Goal: Transaction & Acquisition: Purchase product/service

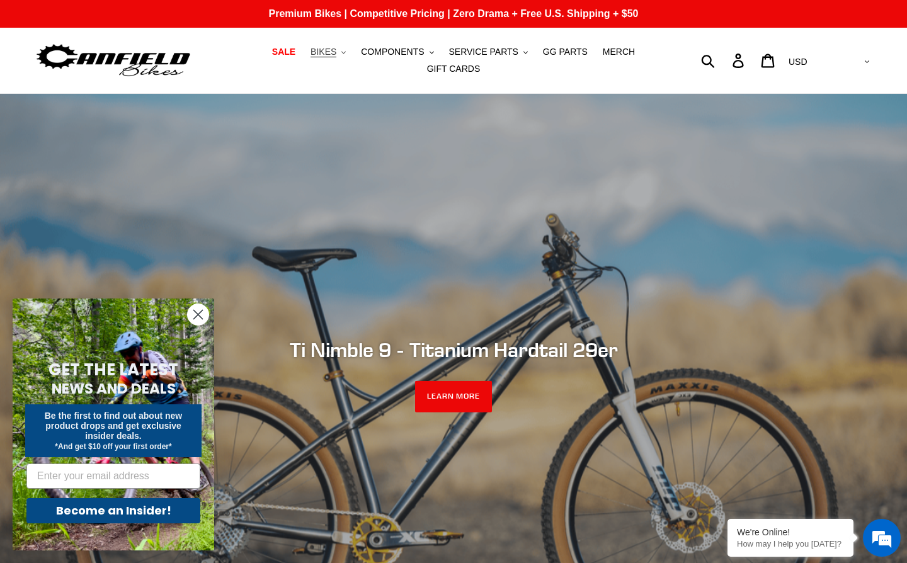
click at [323, 49] on span "BIKES" at bounding box center [324, 52] width 26 height 11
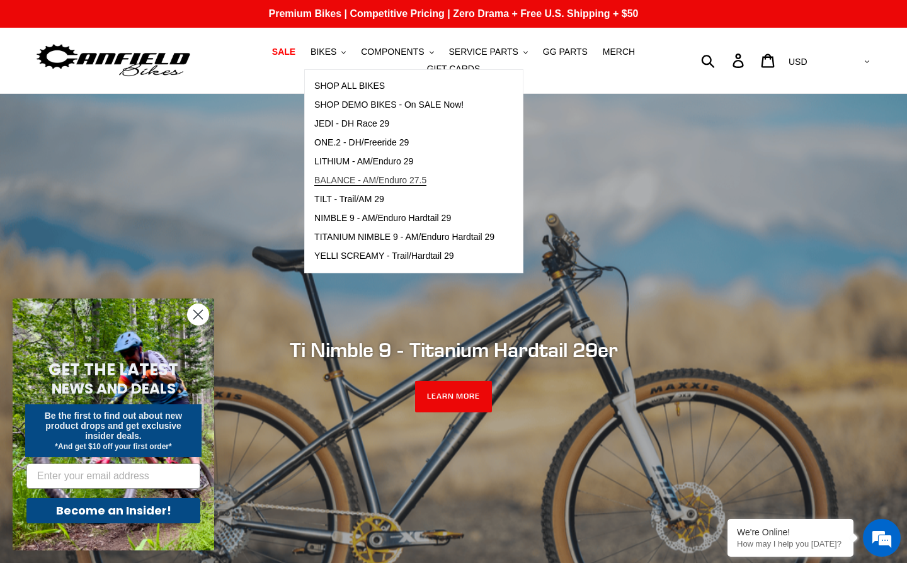
click at [415, 180] on span "BALANCE - AM/Enduro 27.5" at bounding box center [370, 180] width 112 height 11
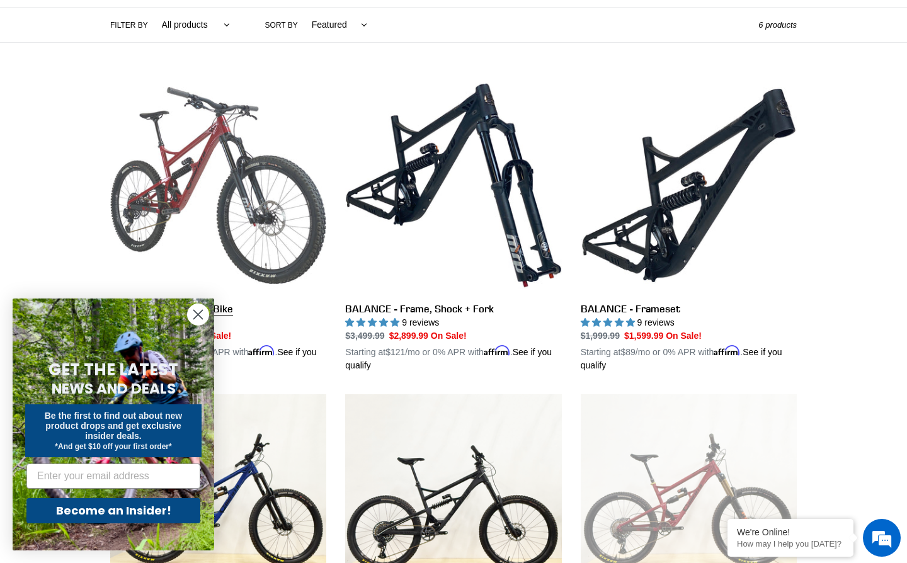
scroll to position [304, 0]
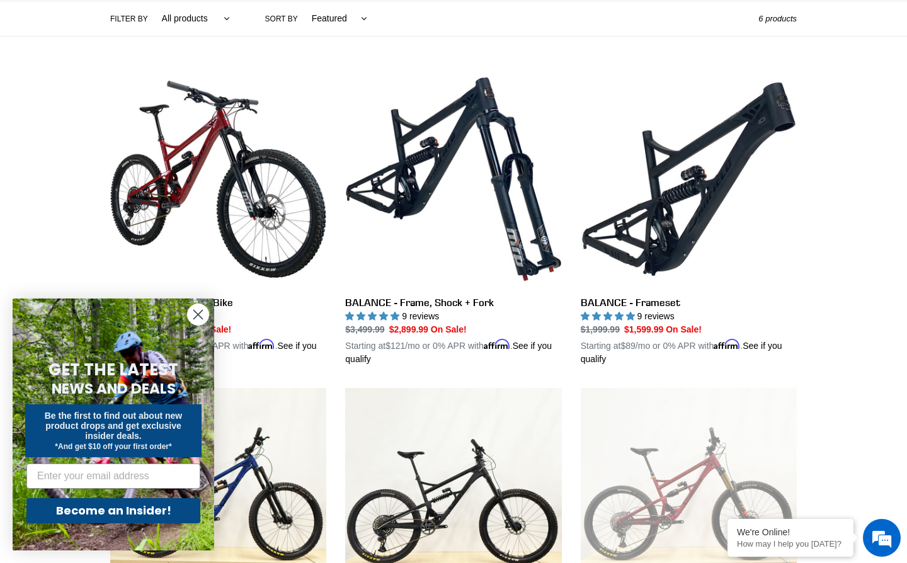
click at [192, 315] on circle "Close dialog" at bounding box center [198, 314] width 21 height 21
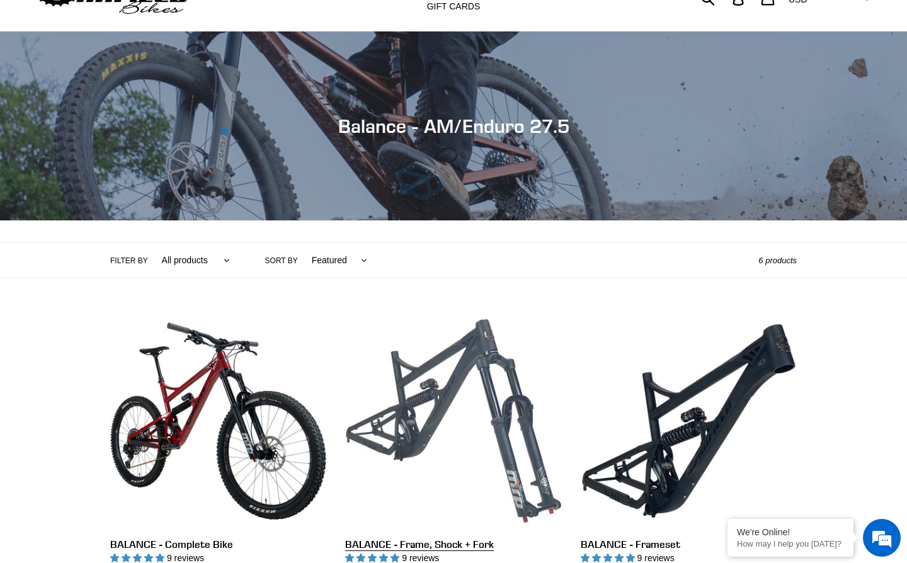
scroll to position [0, 0]
